Goal: Task Accomplishment & Management: Use online tool/utility

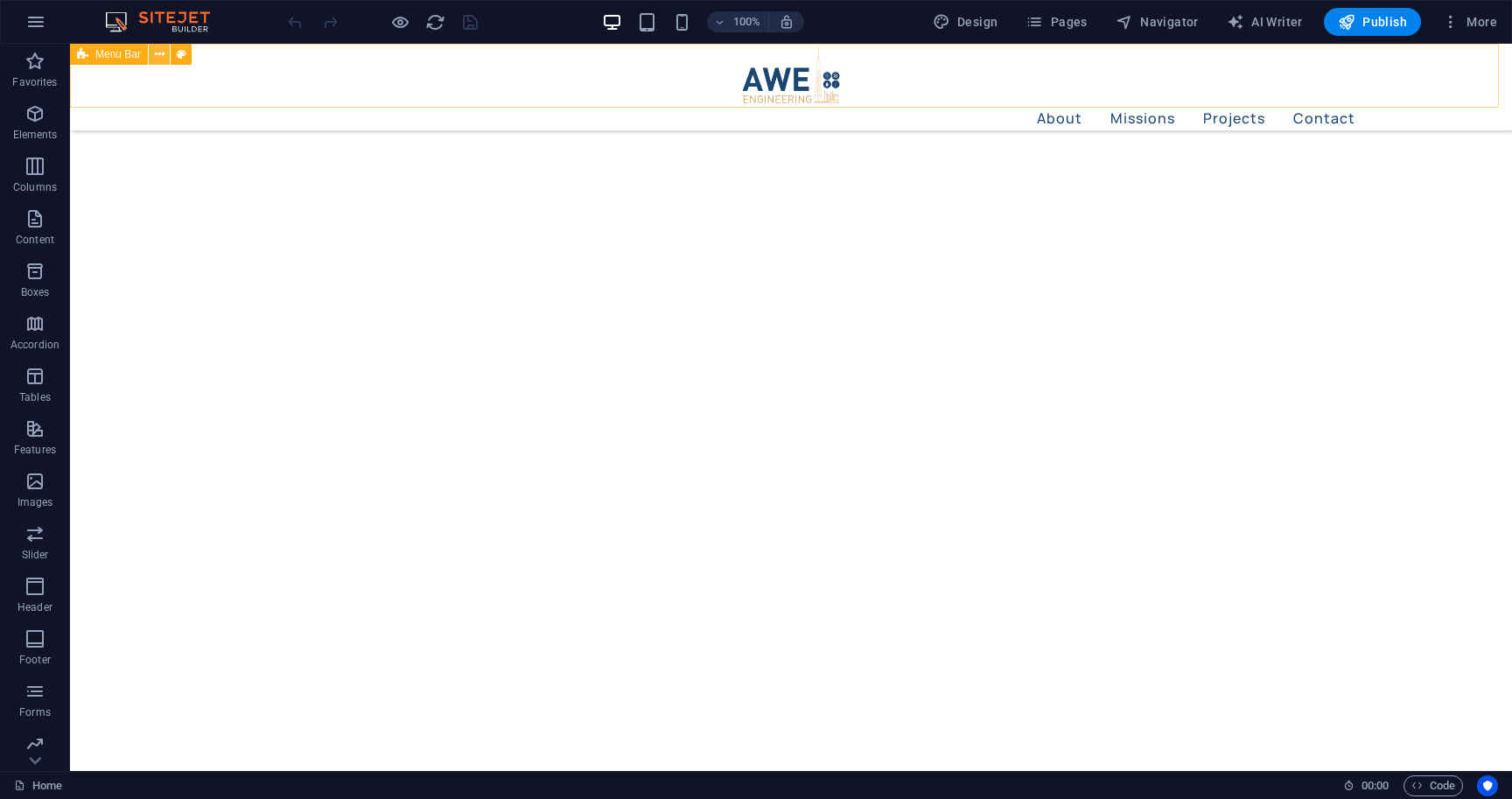
click at [159, 58] on icon at bounding box center [159, 55] width 9 height 19
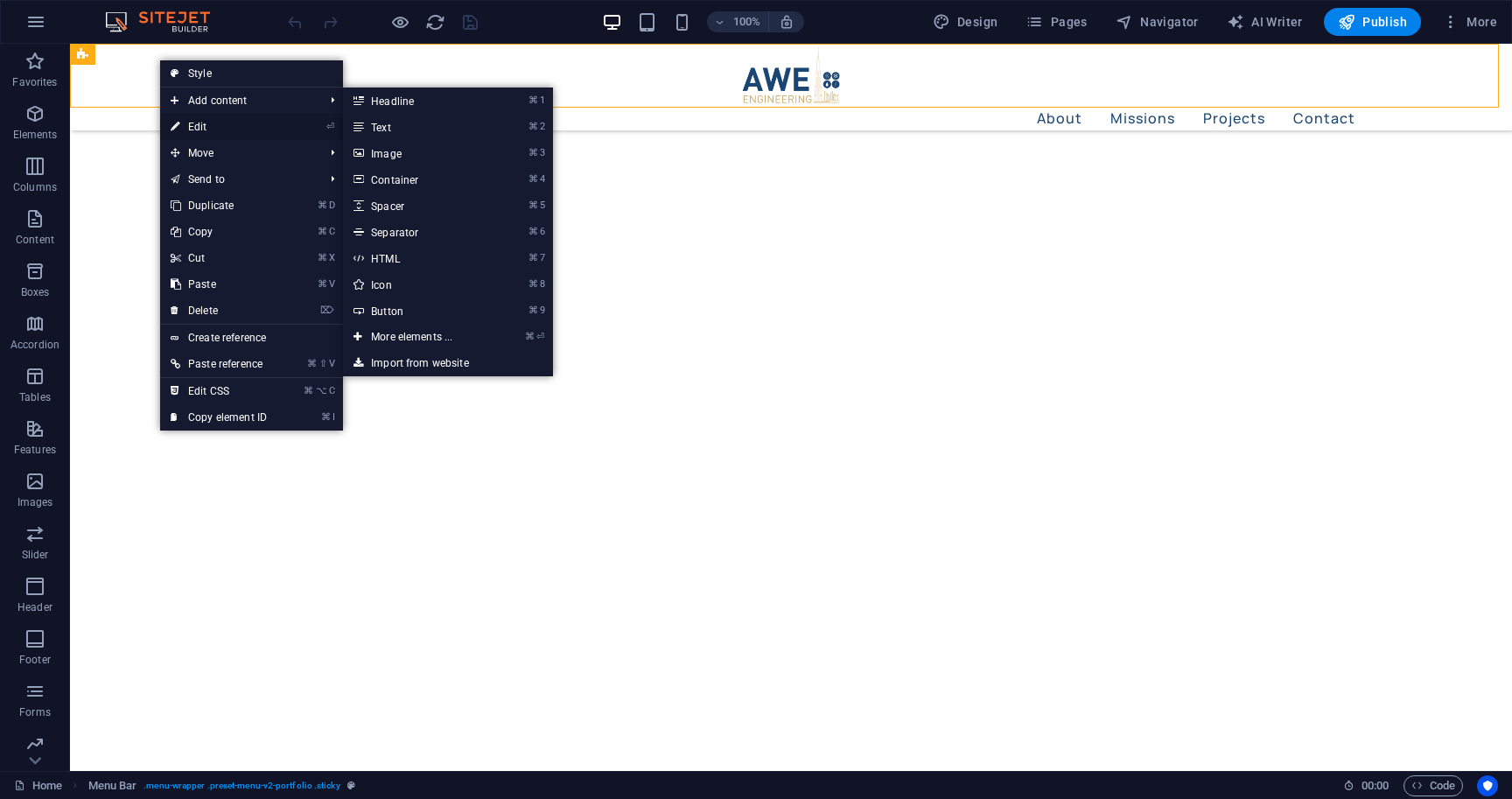
click at [196, 127] on link "⏎ Edit" at bounding box center [219, 127] width 117 height 26
select select "header"
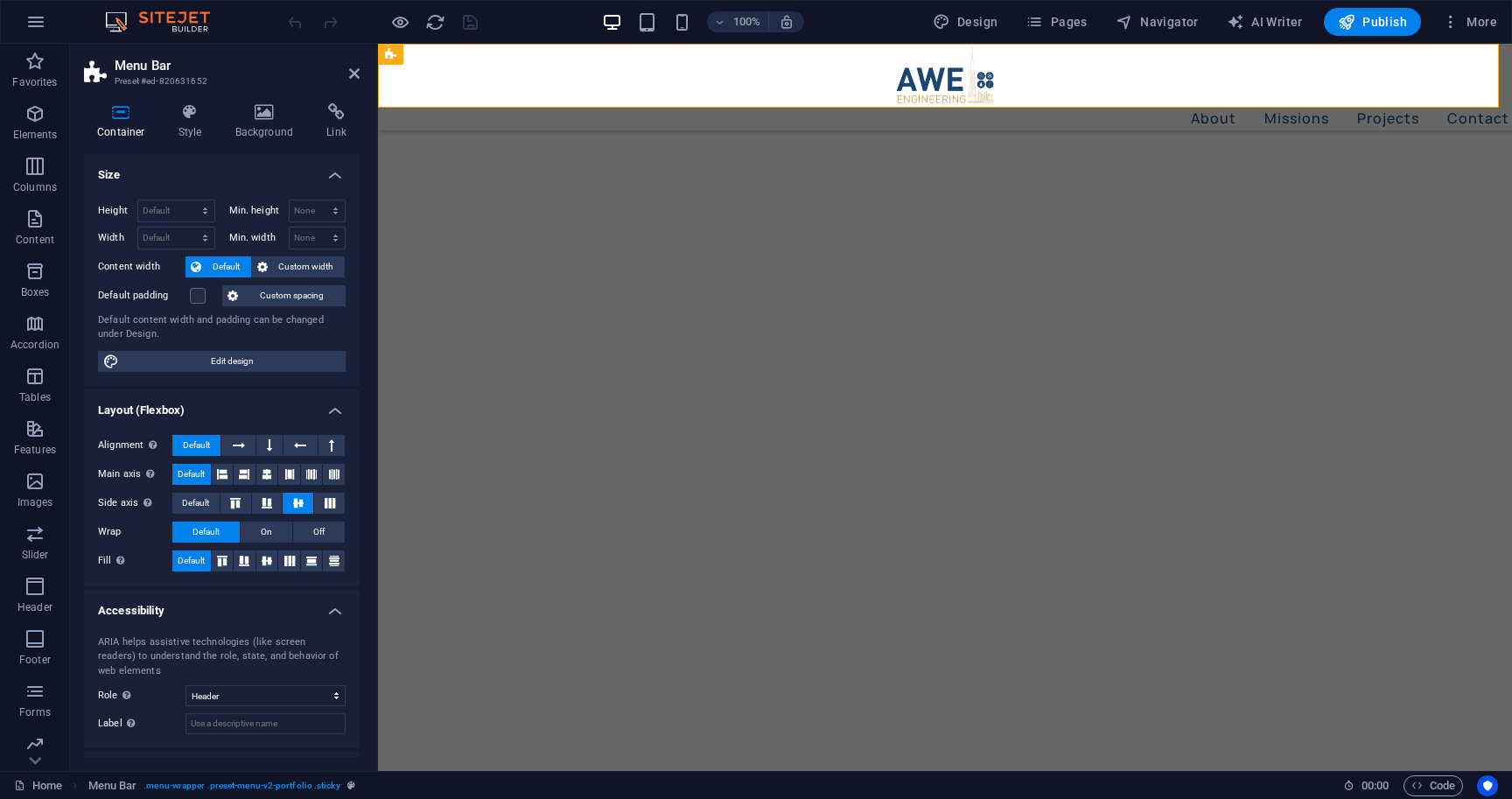
click at [196, 127] on h4 "Style" at bounding box center [193, 121] width 57 height 37
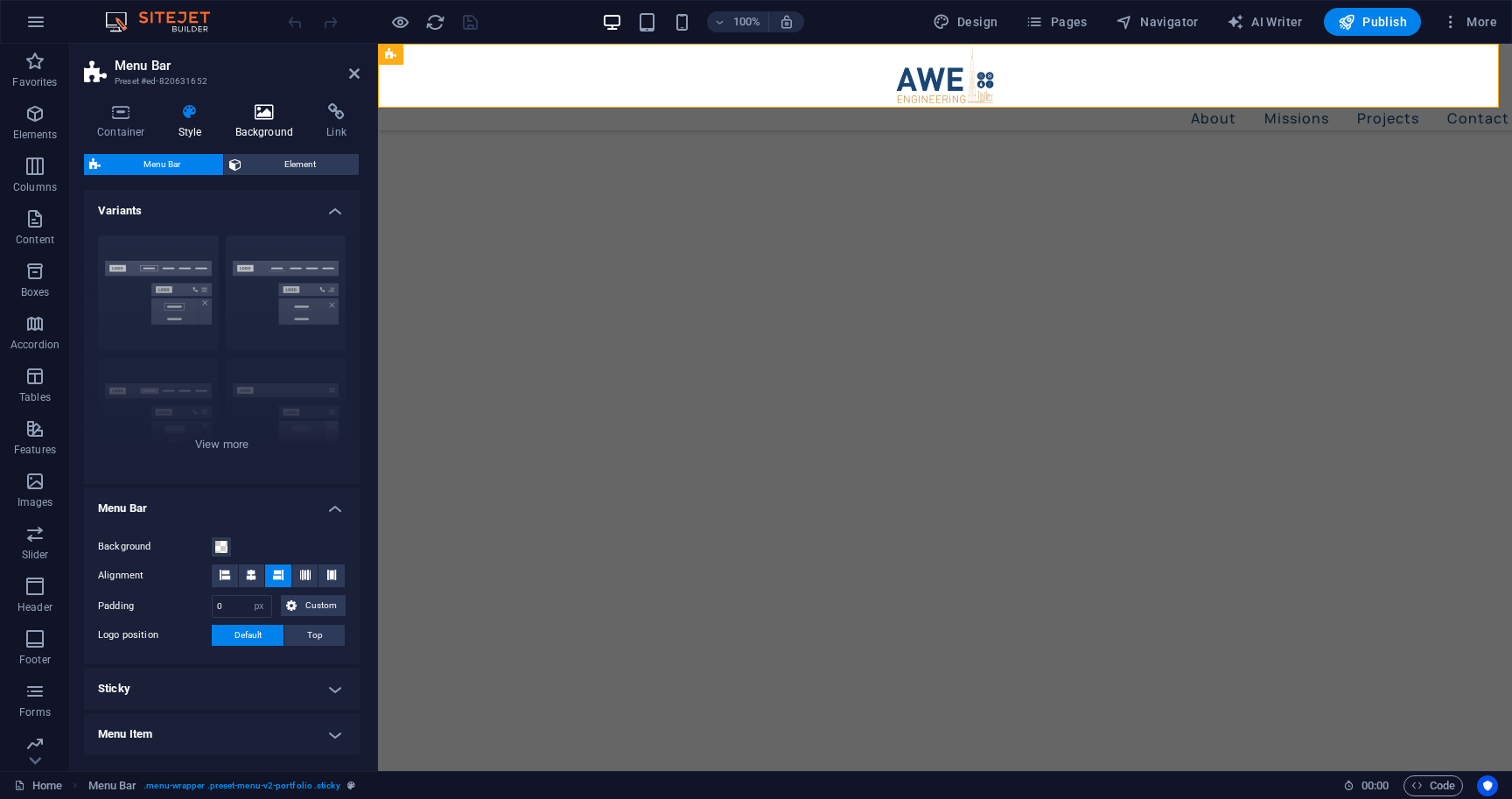
click at [264, 130] on h4 "Background" at bounding box center [268, 121] width 92 height 37
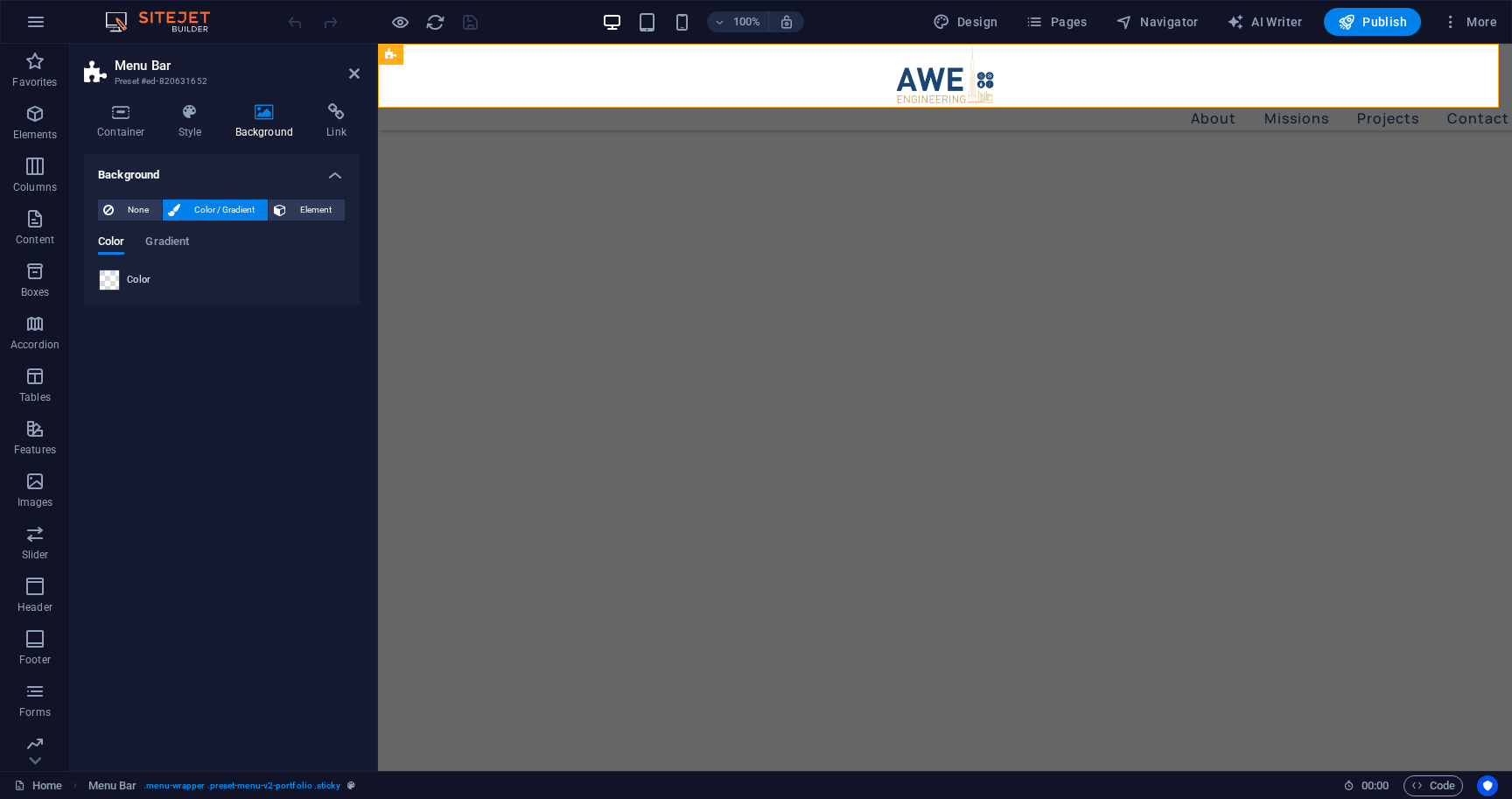
click at [115, 282] on span at bounding box center [109, 280] width 19 height 19
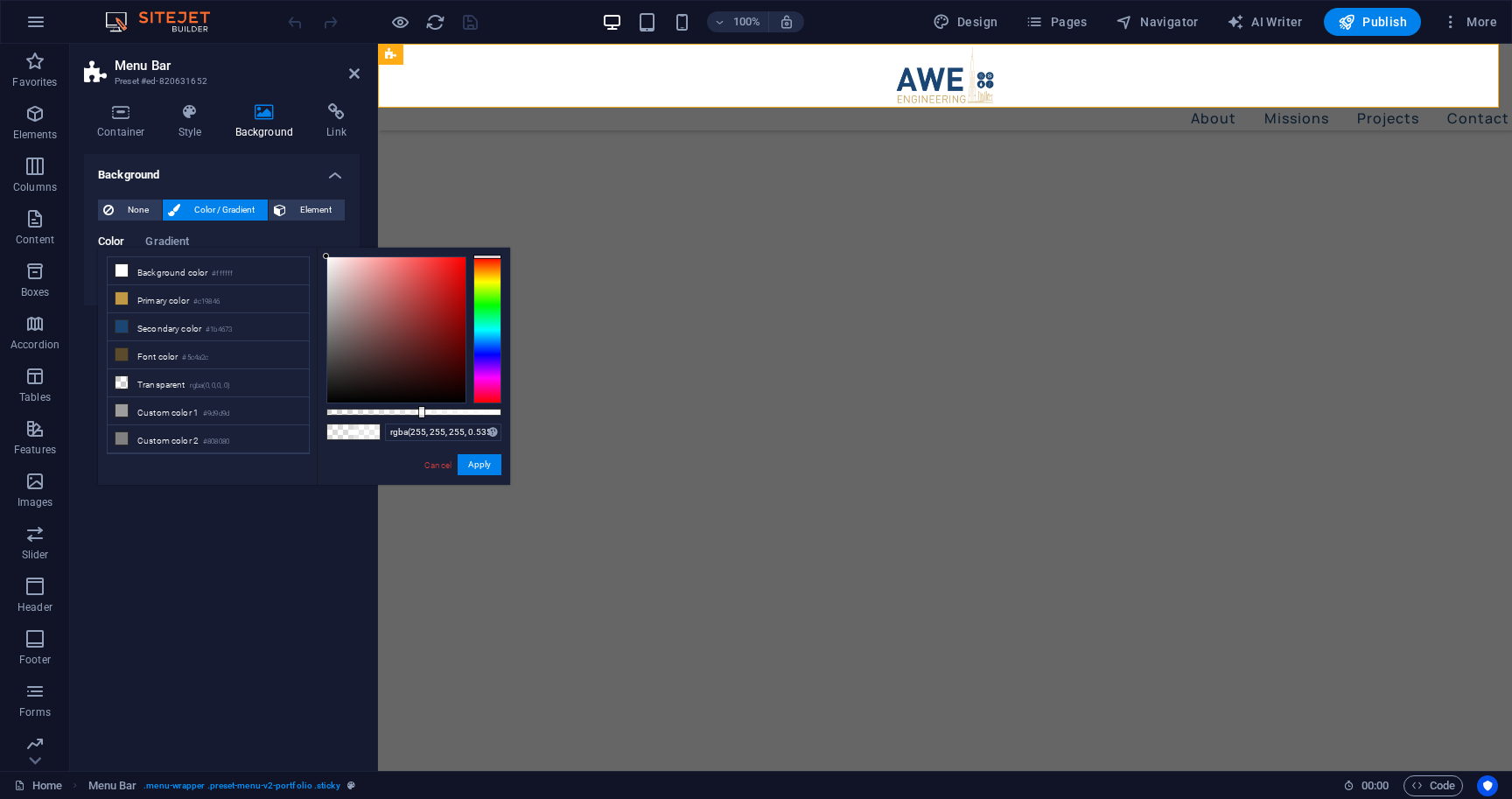
type input "rgba(255, 255, 255, 0.53)"
drag, startPoint x: 375, startPoint y: 412, endPoint x: 419, endPoint y: 409, distance: 44.1
click at [419, 409] on div at bounding box center [421, 412] width 7 height 12
click at [483, 465] on button "Apply" at bounding box center [479, 464] width 44 height 21
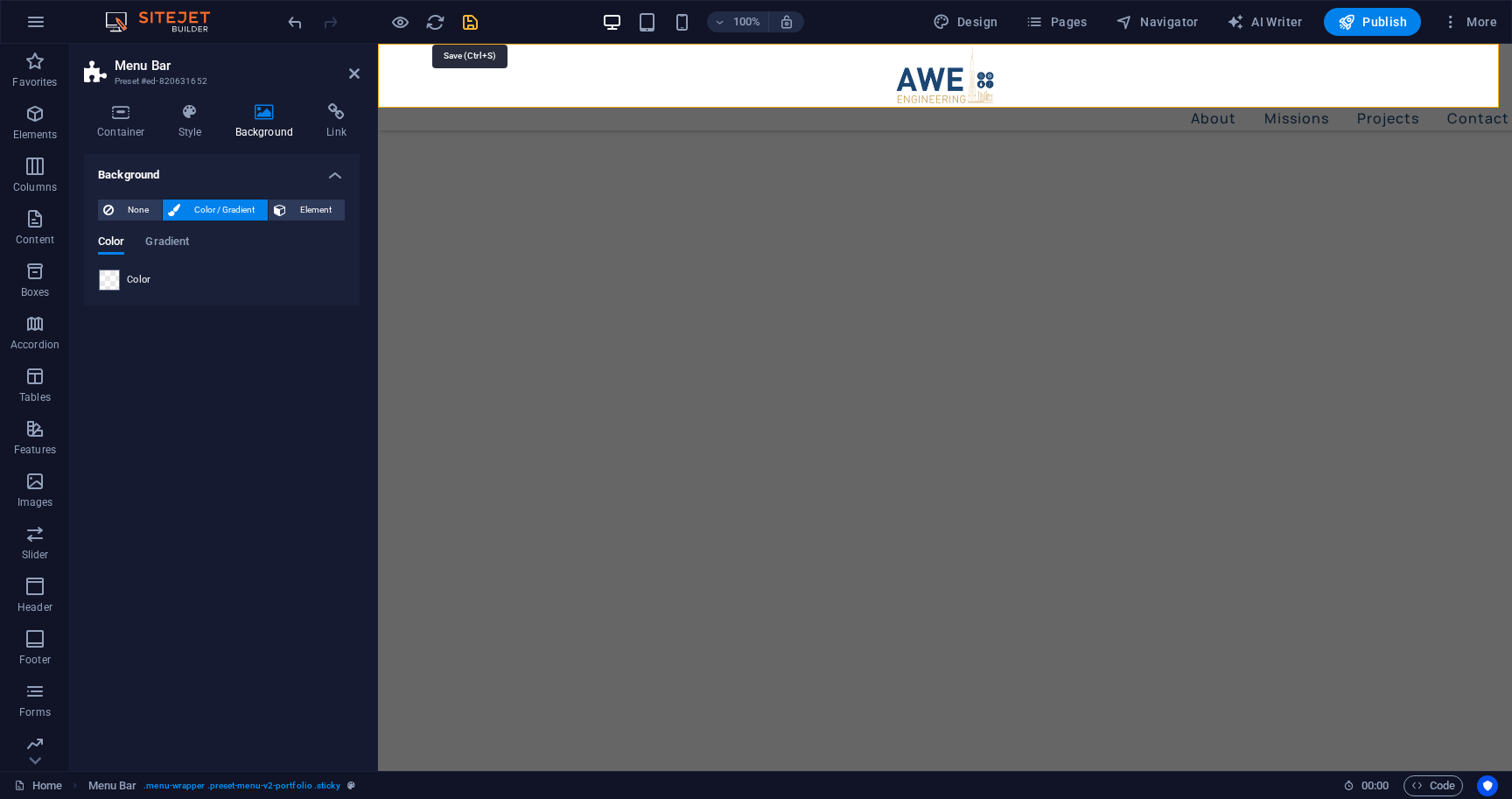
click at [469, 23] on icon "save" at bounding box center [471, 22] width 20 height 20
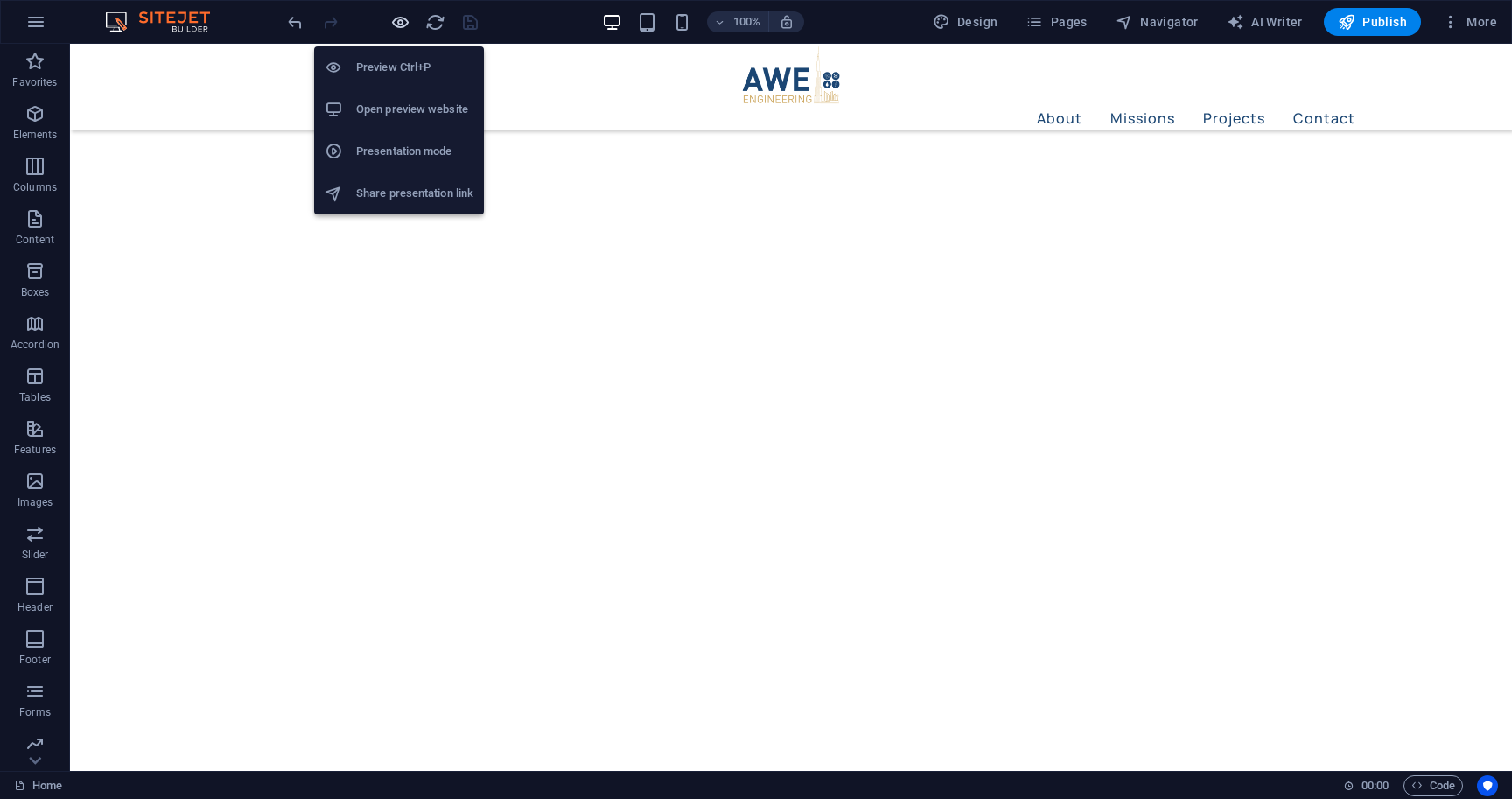
click at [389, 23] on span "button" at bounding box center [400, 22] width 21 height 20
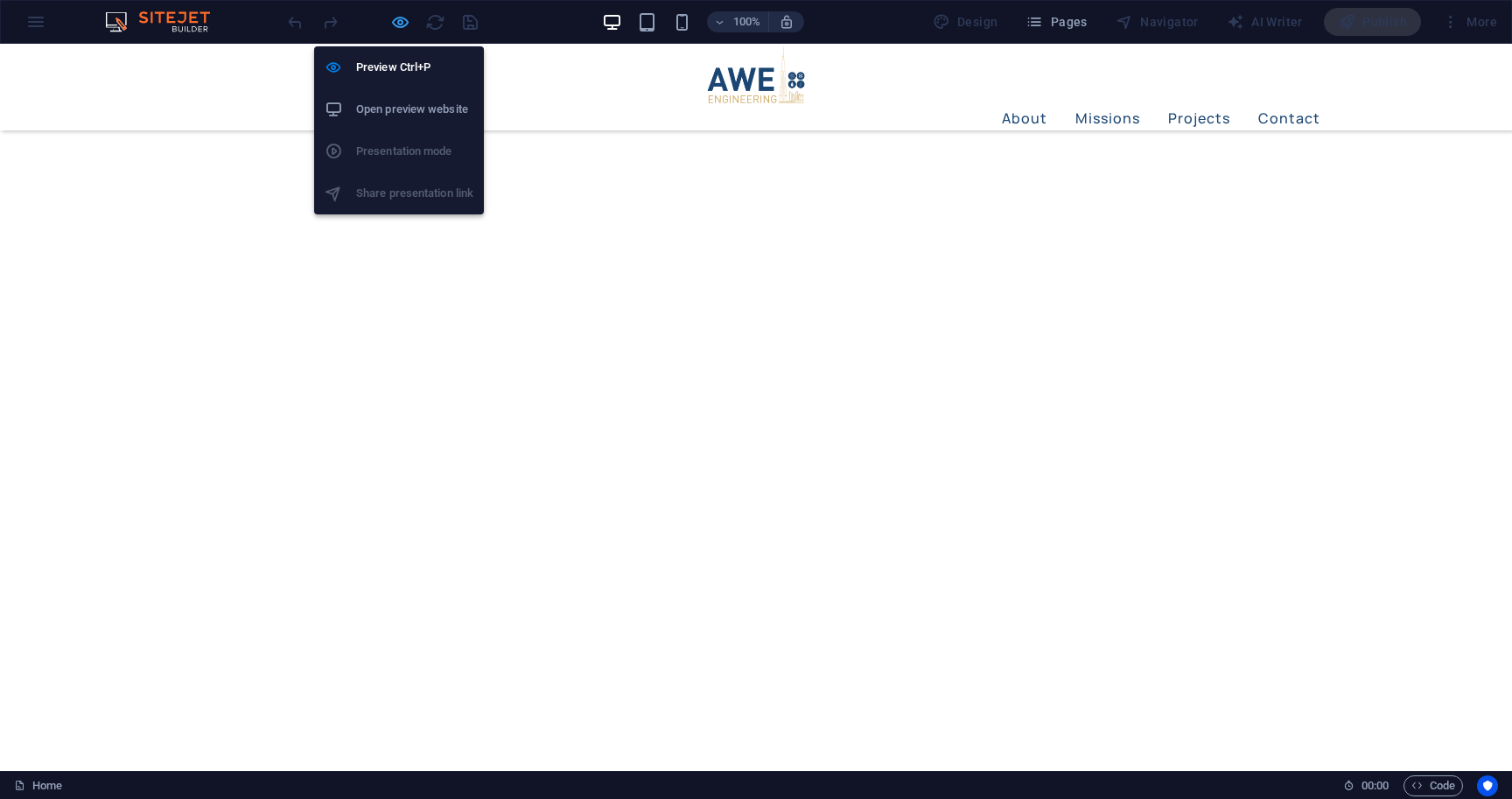
click at [405, 15] on icon "button" at bounding box center [400, 22] width 20 height 20
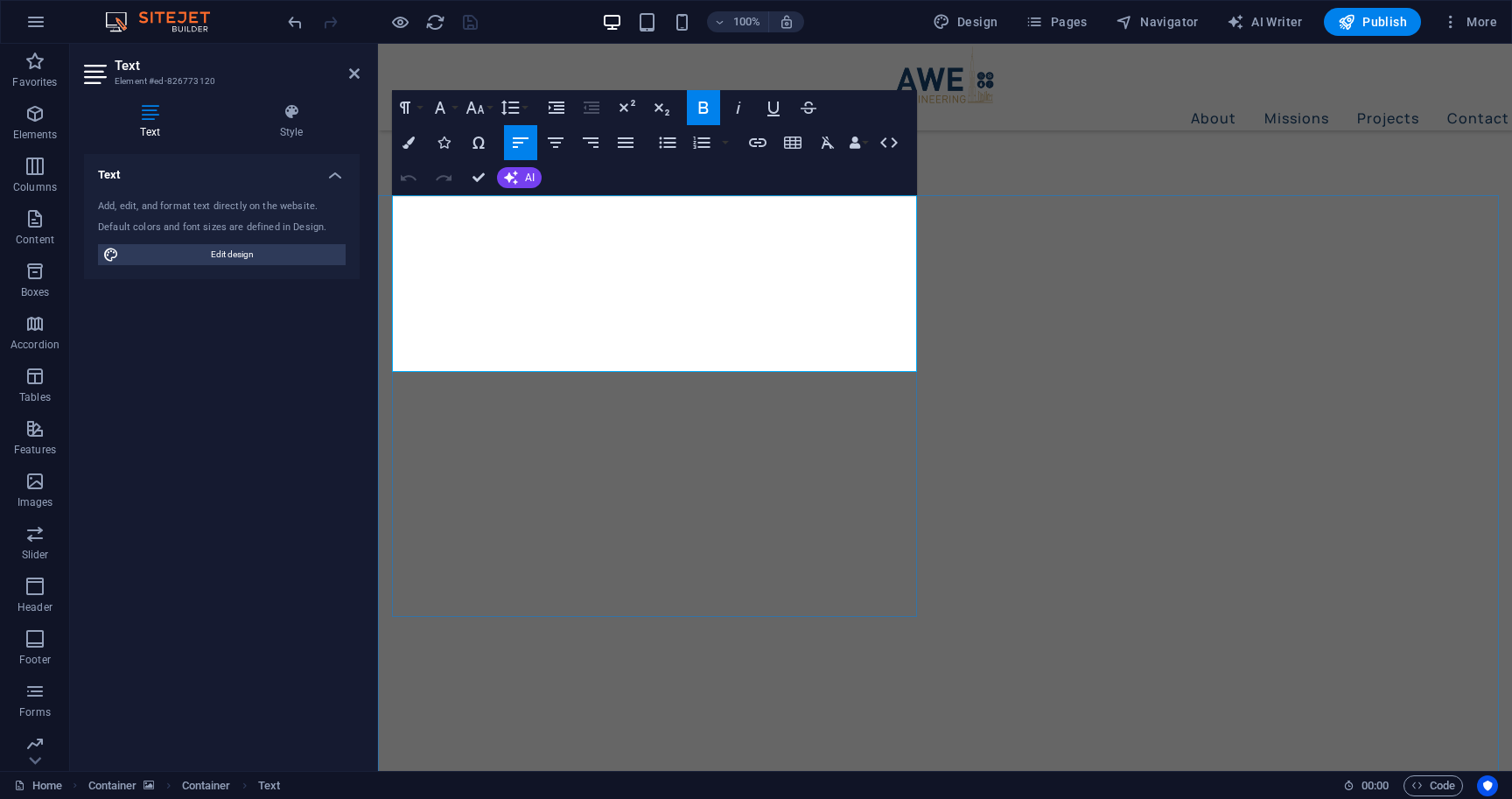
click at [450, 112] on icon "button" at bounding box center [439, 108] width 21 height 21
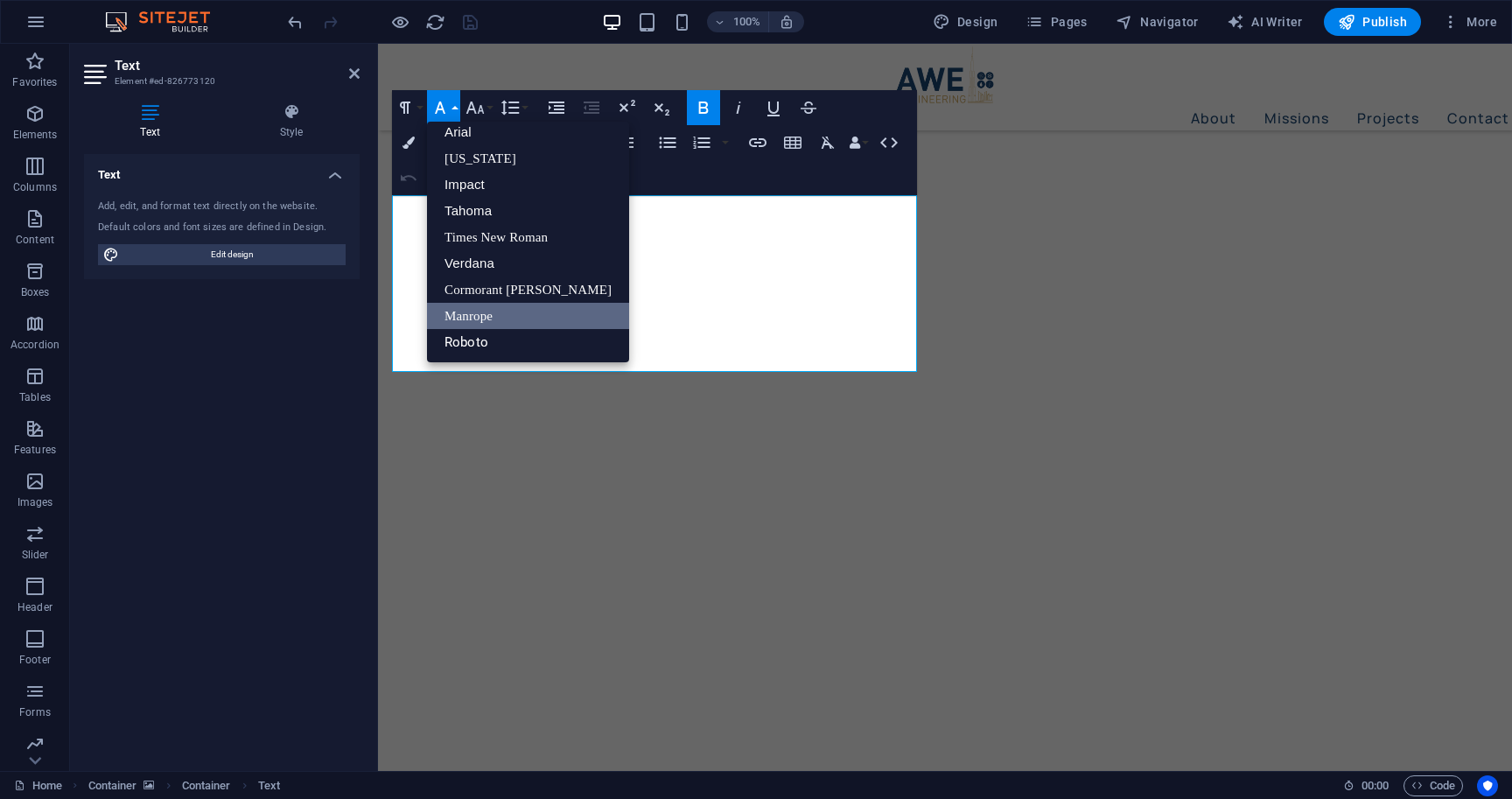
scroll to position [9, 0]
click at [450, 112] on icon "button" at bounding box center [439, 108] width 21 height 21
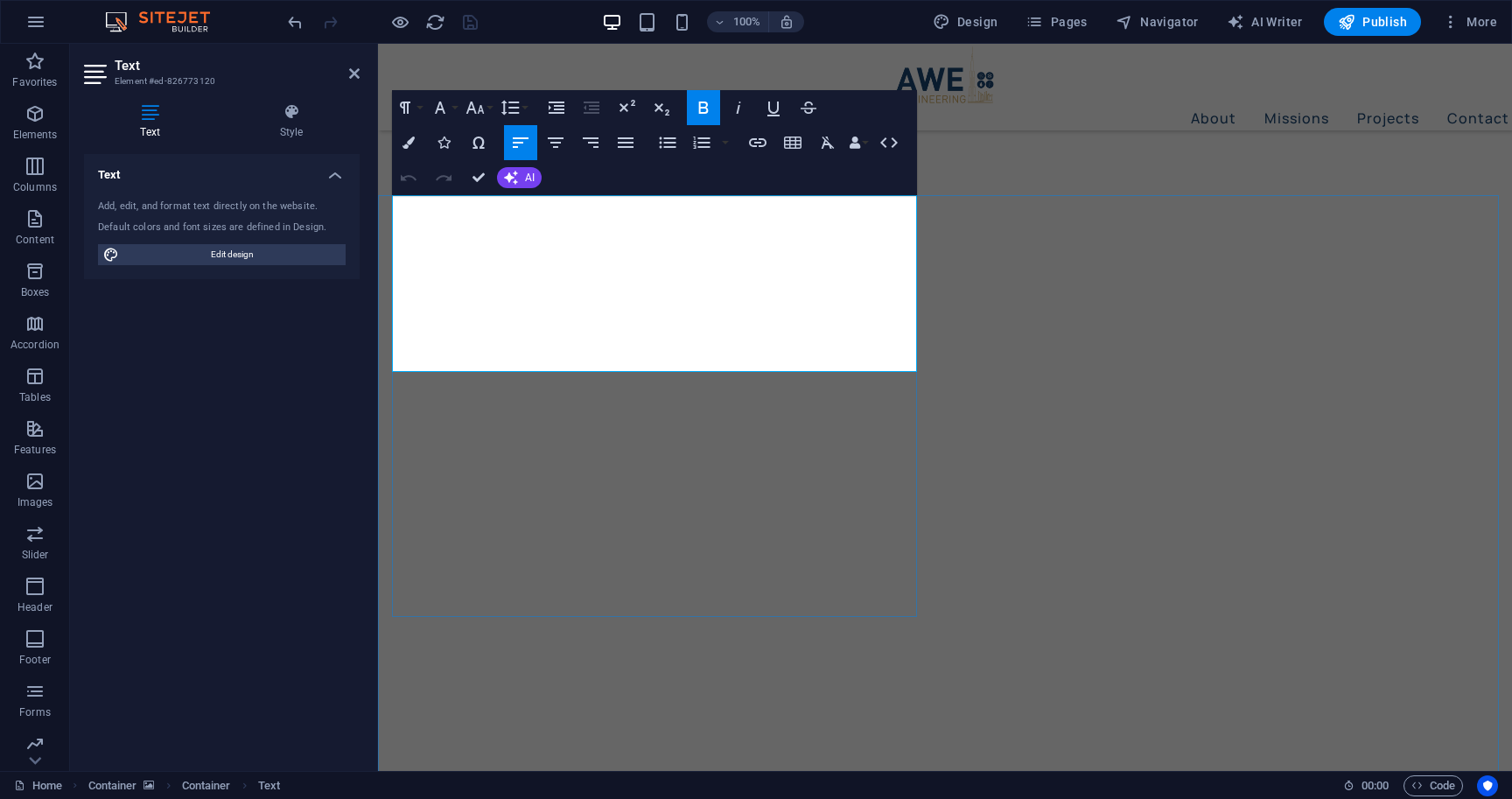
click at [445, 98] on icon "button" at bounding box center [439, 108] width 21 height 21
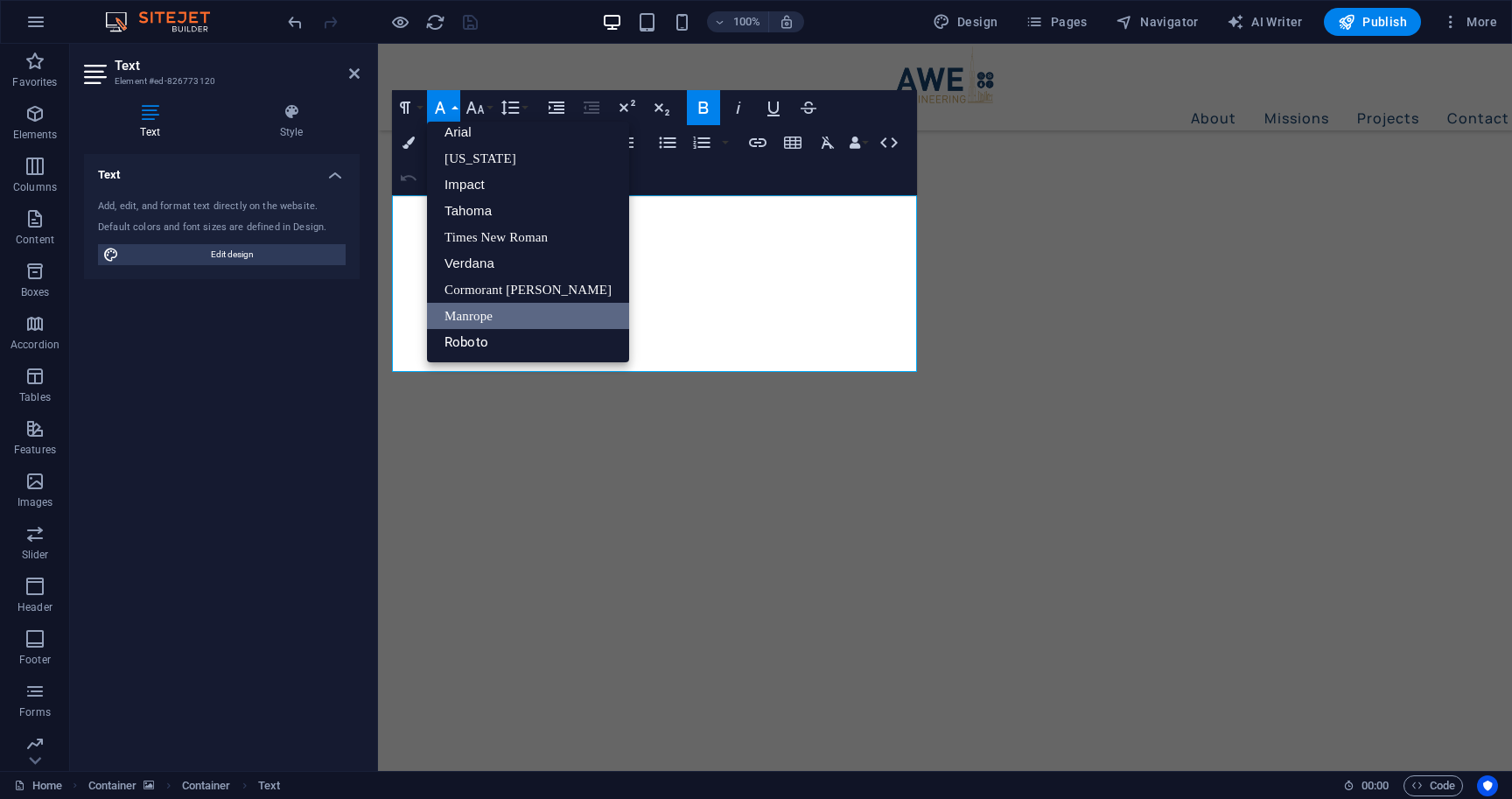
click at [445, 98] on icon "button" at bounding box center [439, 108] width 21 height 21
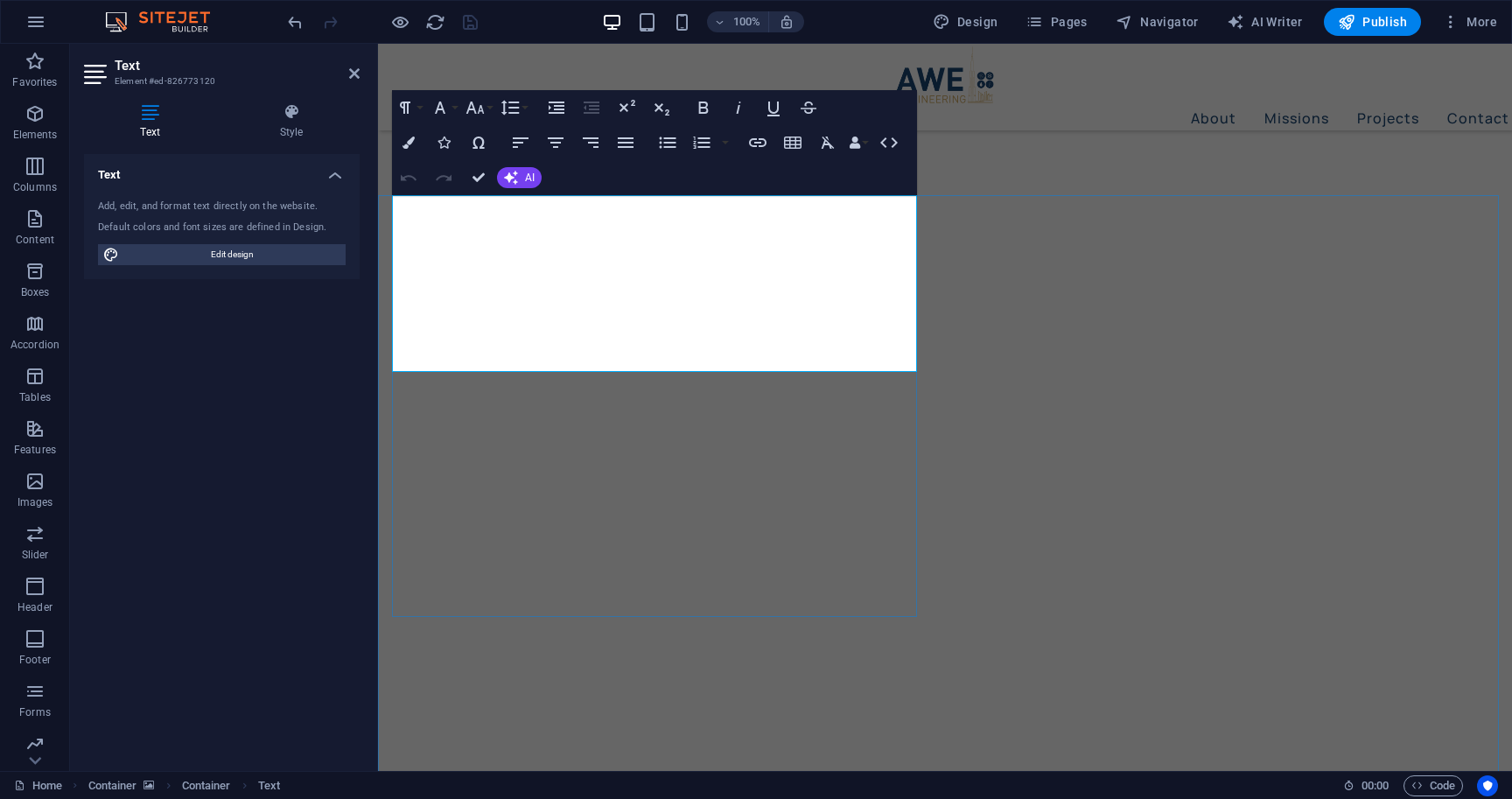
click at [450, 115] on button "Font Family" at bounding box center [444, 108] width 33 height 35
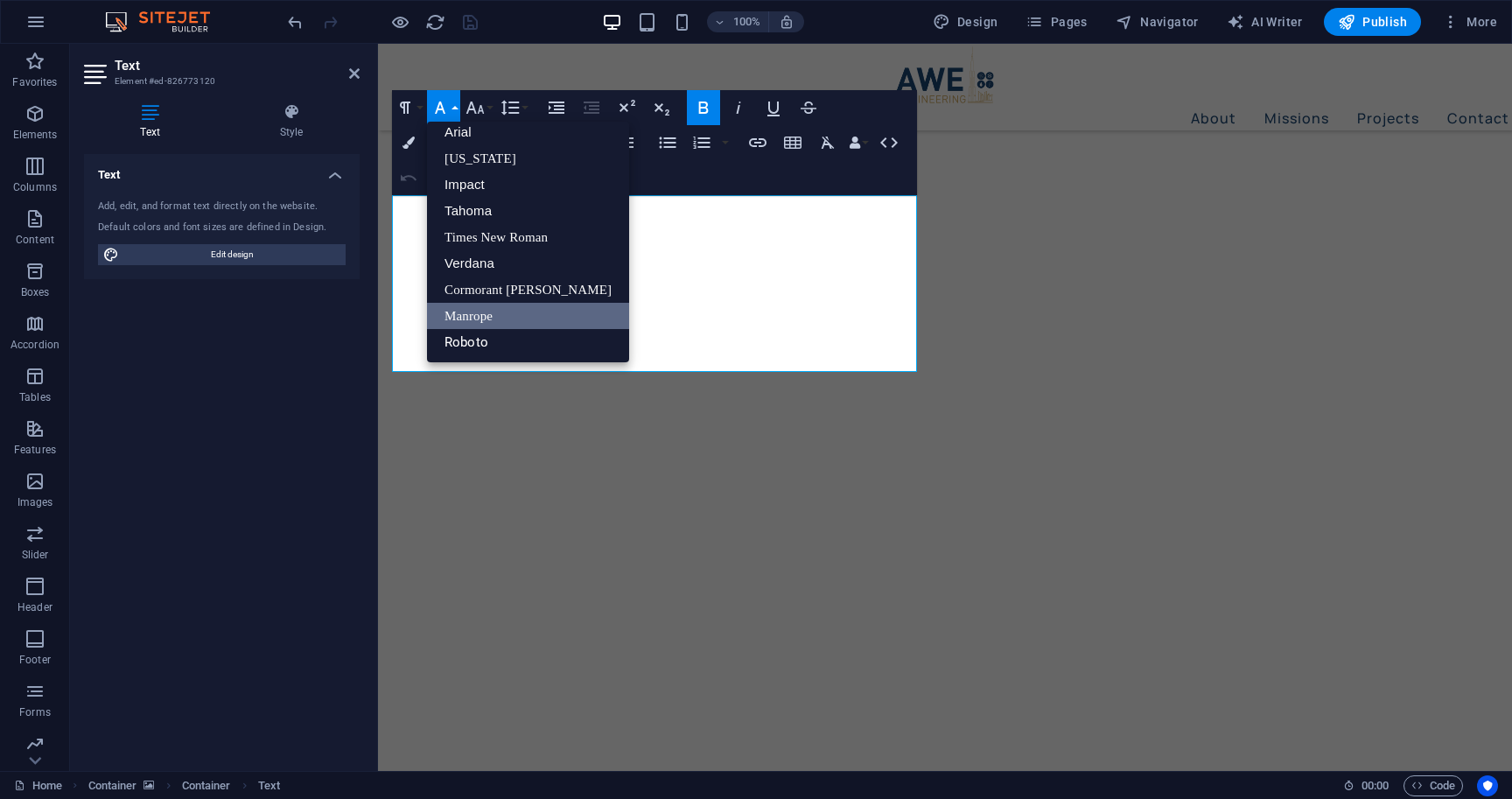
click at [450, 115] on button "Font Family" at bounding box center [444, 108] width 33 height 35
